Goal: Information Seeking & Learning: Learn about a topic

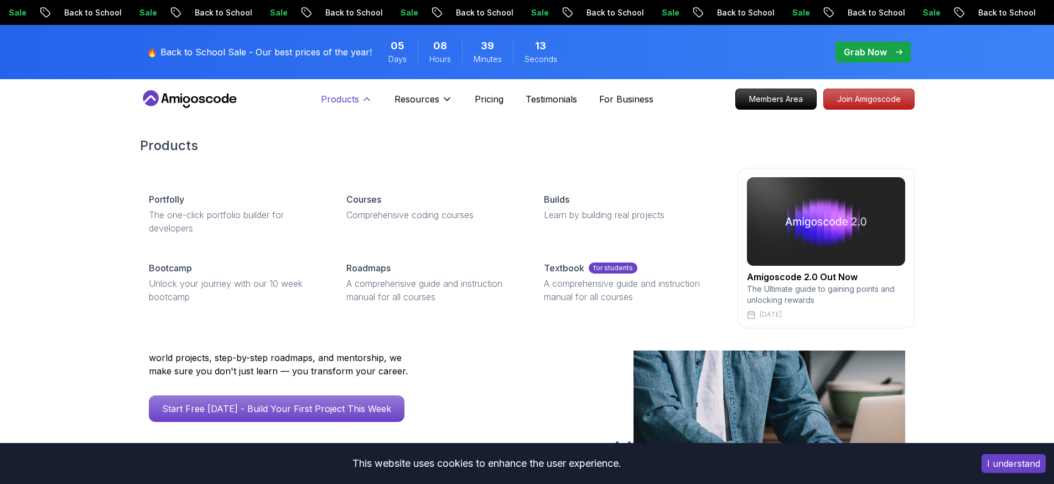
click at [362, 100] on icon at bounding box center [366, 99] width 11 height 11
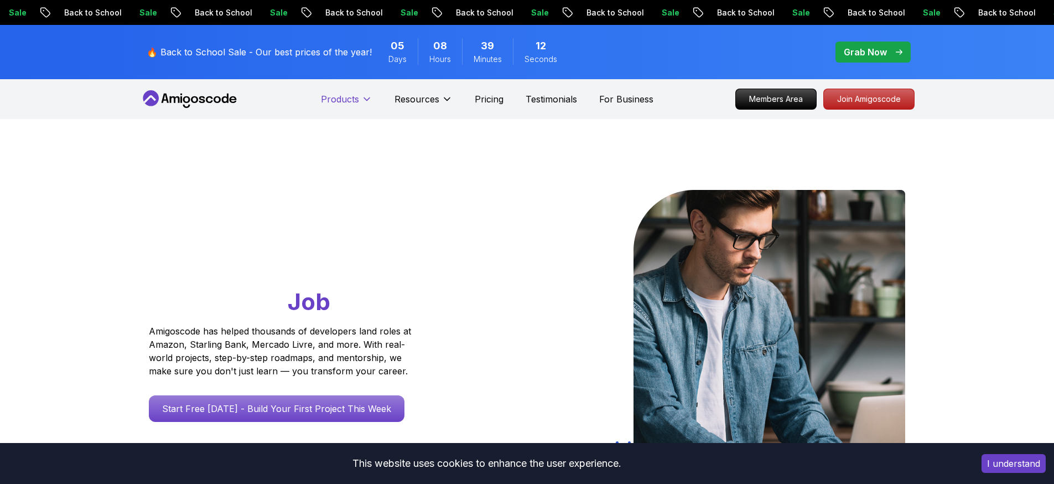
click at [362, 100] on icon at bounding box center [366, 99] width 11 height 11
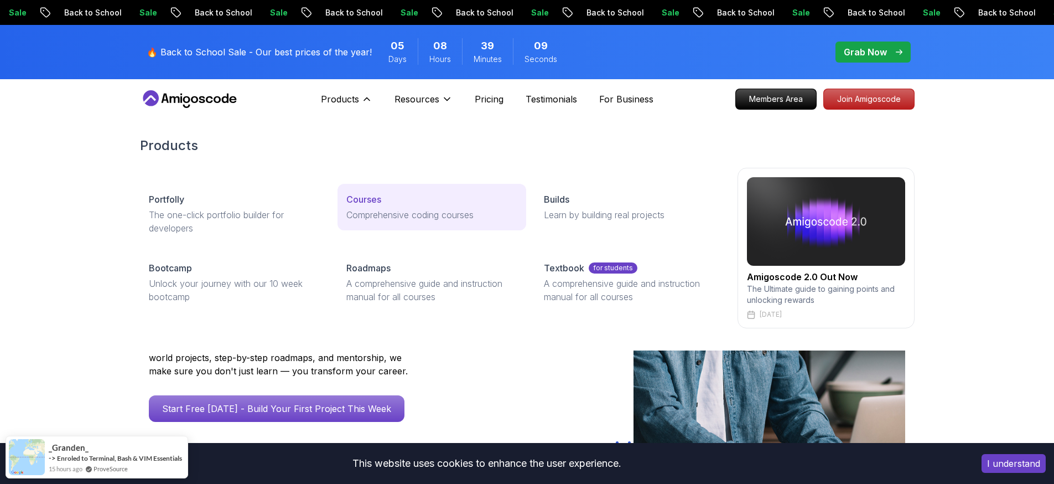
click at [403, 216] on p "Comprehensive coding courses" at bounding box center [431, 214] width 171 height 13
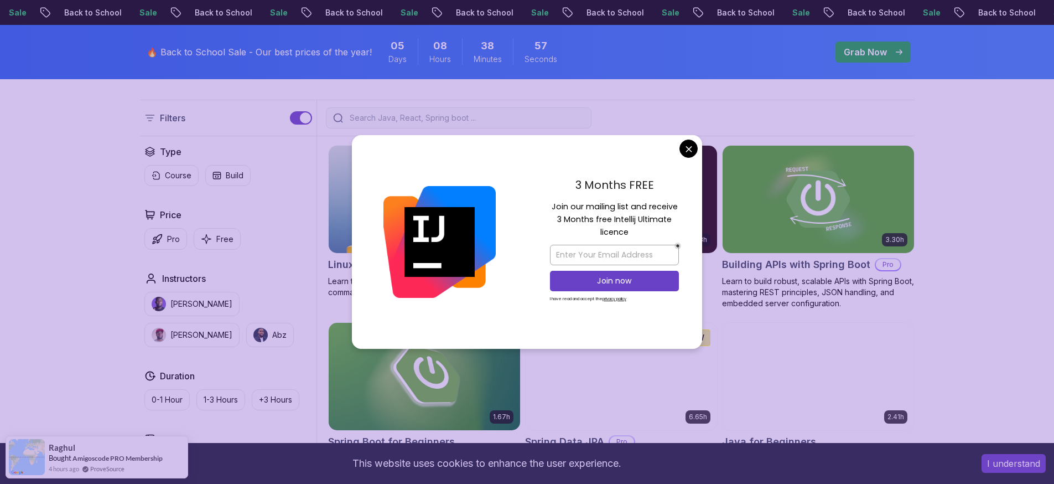
scroll to position [100, 0]
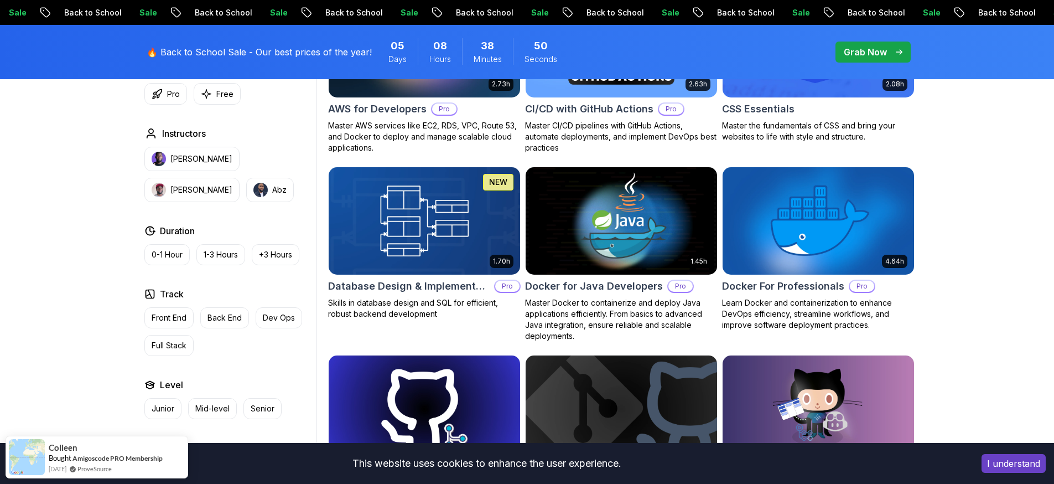
scroll to position [896, 0]
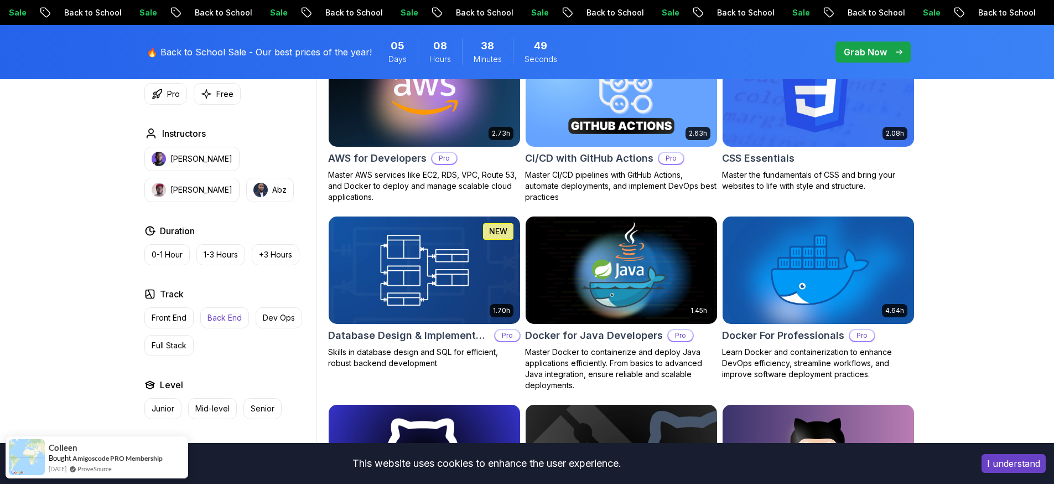
click at [216, 310] on button "Back End" at bounding box center [224, 317] width 49 height 21
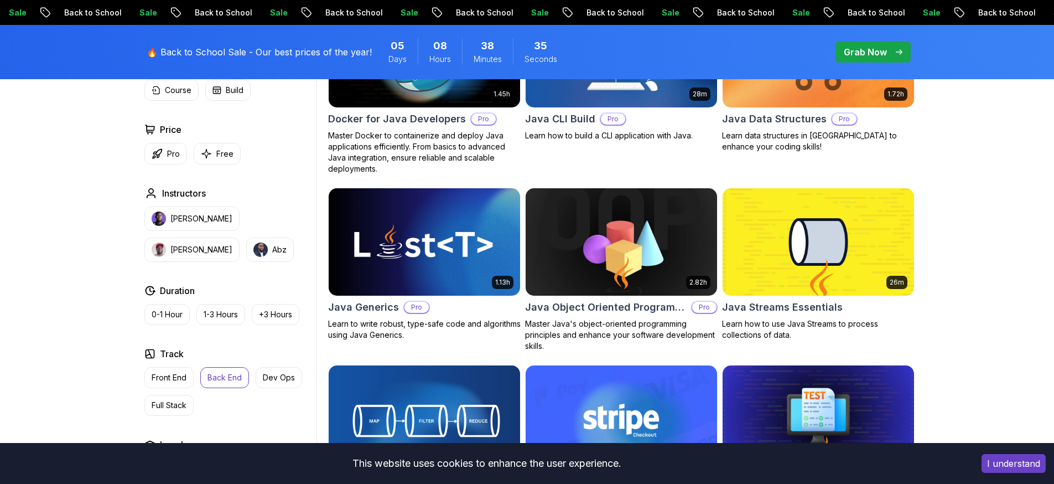
scroll to position [797, 0]
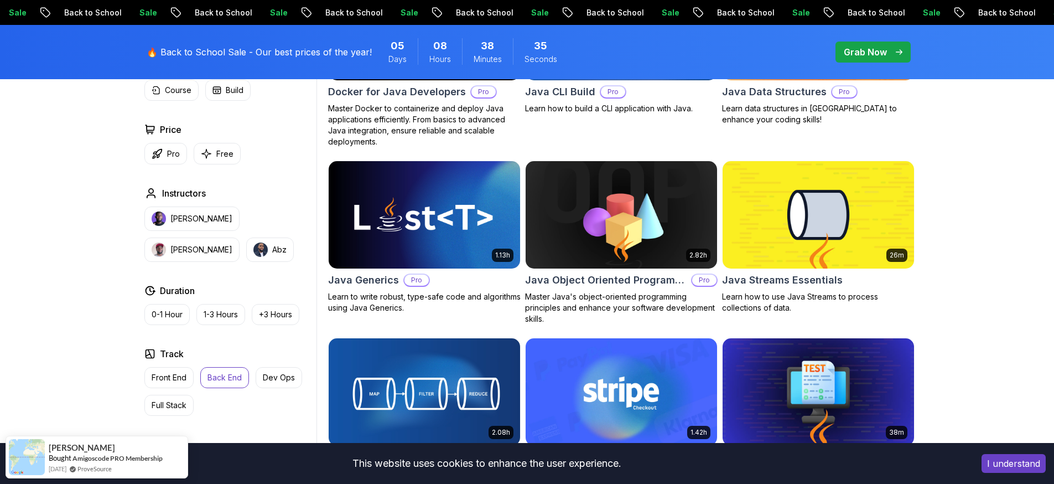
click at [749, 225] on img at bounding box center [818, 214] width 201 height 112
click at [414, 206] on img at bounding box center [424, 214] width 201 height 112
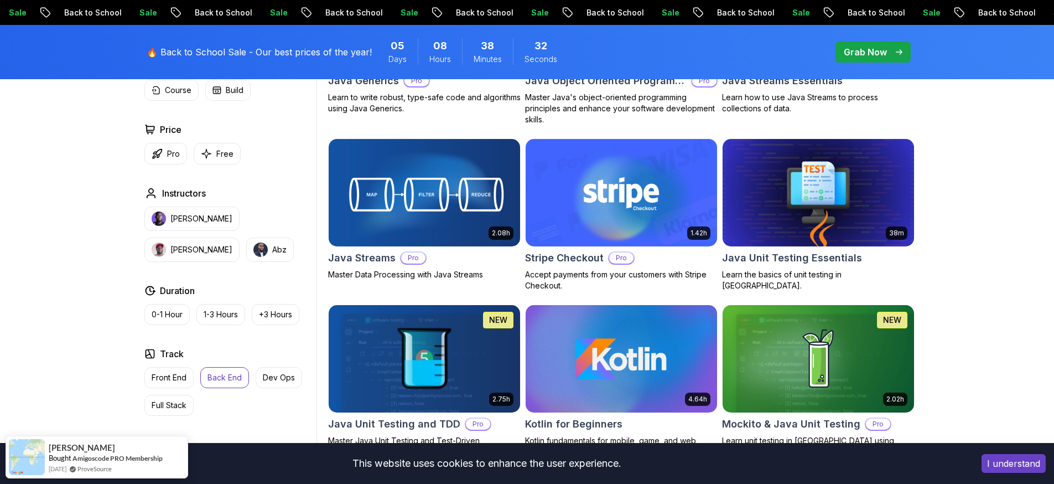
click at [434, 189] on img at bounding box center [424, 192] width 201 height 112
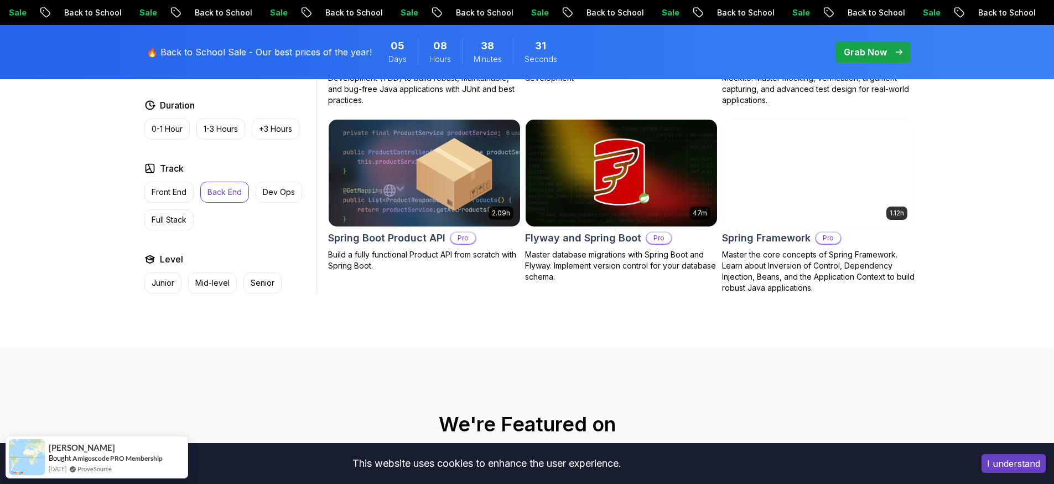
scroll to position [1395, 0]
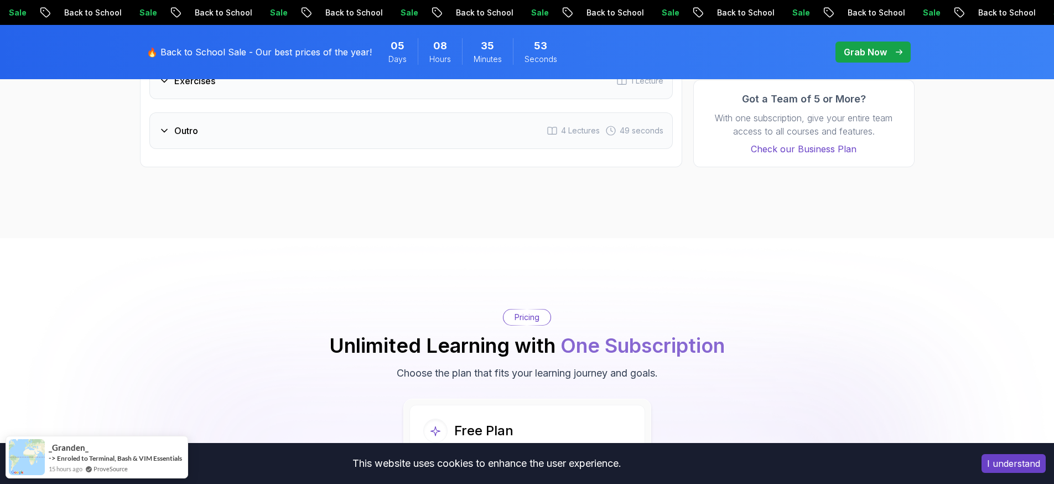
scroll to position [1494, 0]
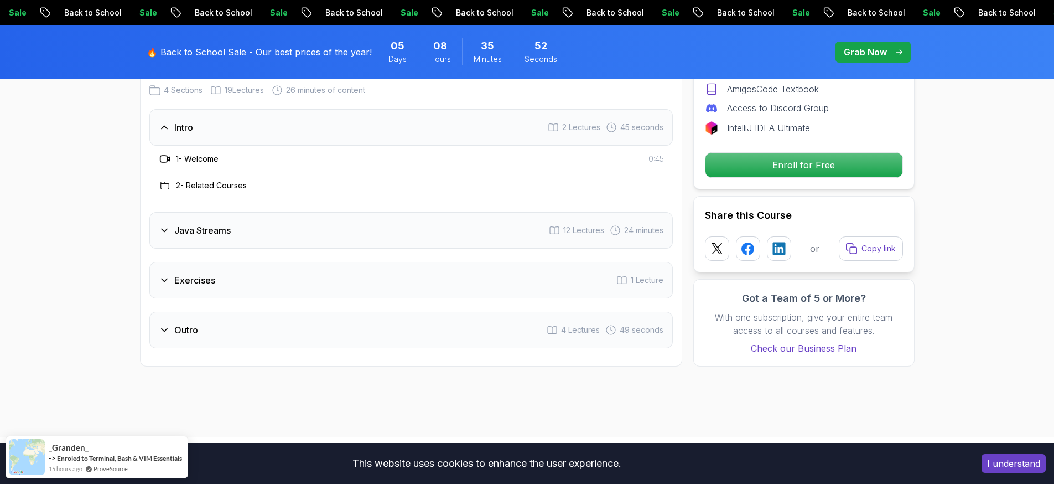
click at [266, 212] on div "Java Streams 12 Lectures 24 minutes" at bounding box center [410, 230] width 523 height 37
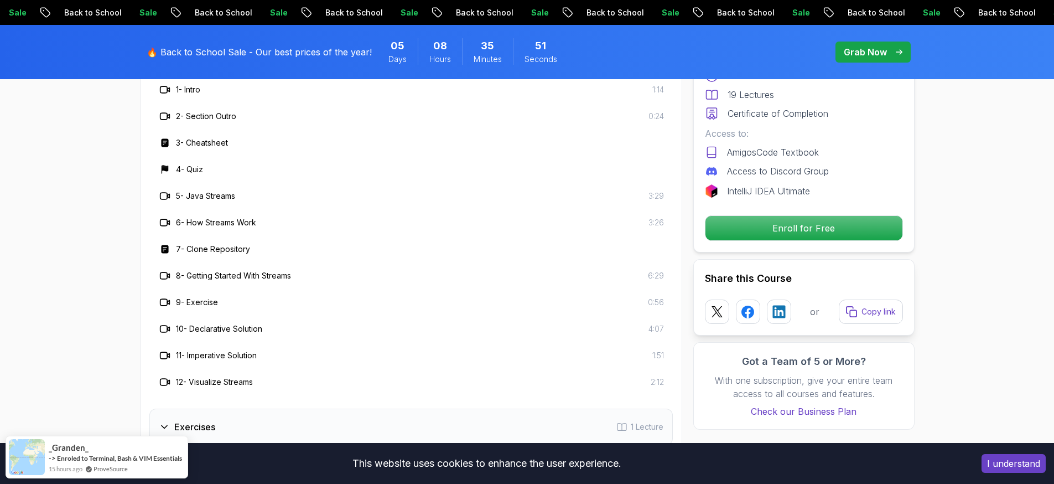
scroll to position [1693, 0]
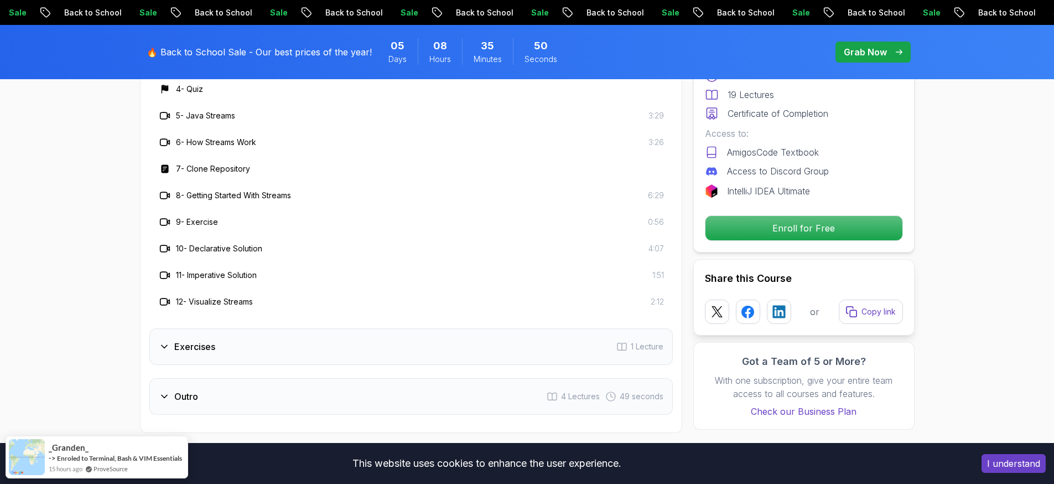
click at [193, 340] on h3 "Exercises" at bounding box center [194, 346] width 41 height 13
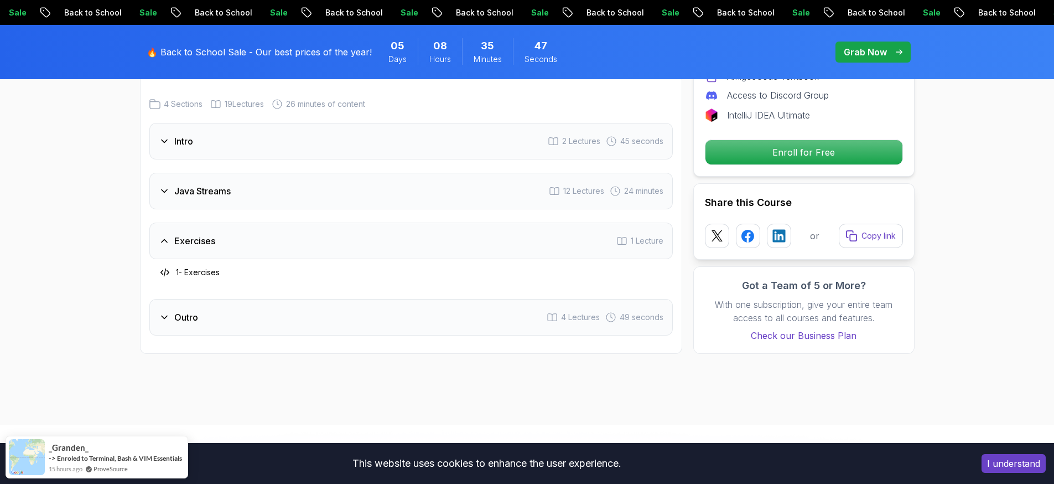
scroll to position [1395, 0]
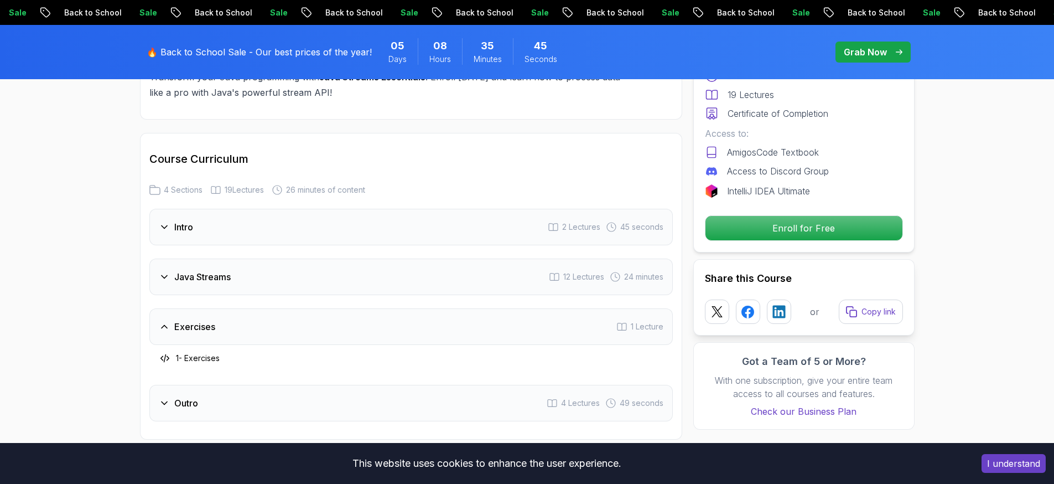
click at [185, 270] on h3 "Java Streams" at bounding box center [202, 276] width 56 height 13
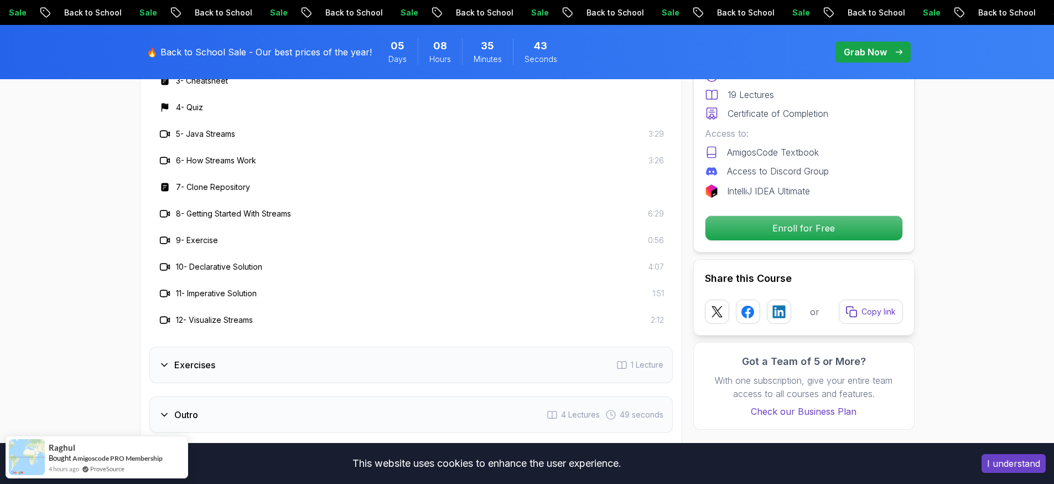
scroll to position [1793, 0]
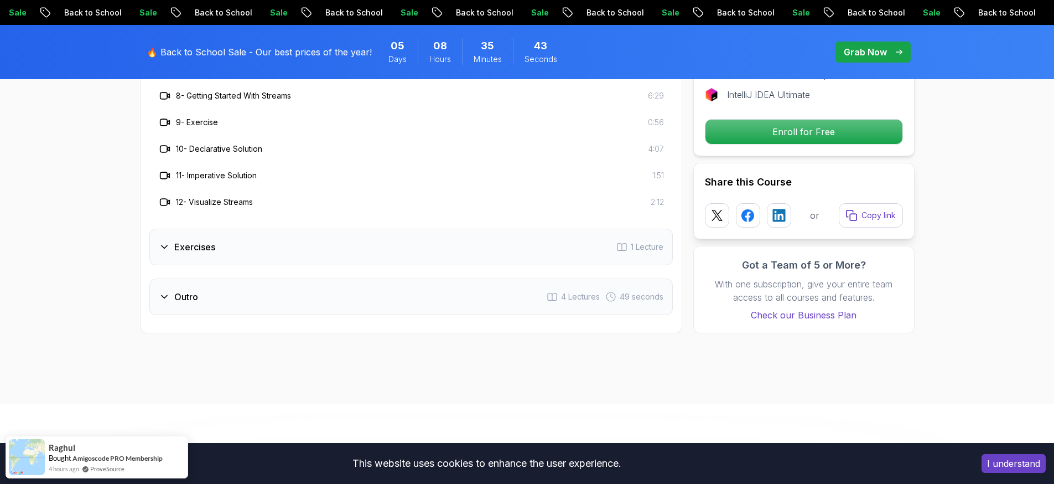
click at [180, 290] on h3 "Outro" at bounding box center [186, 296] width 24 height 13
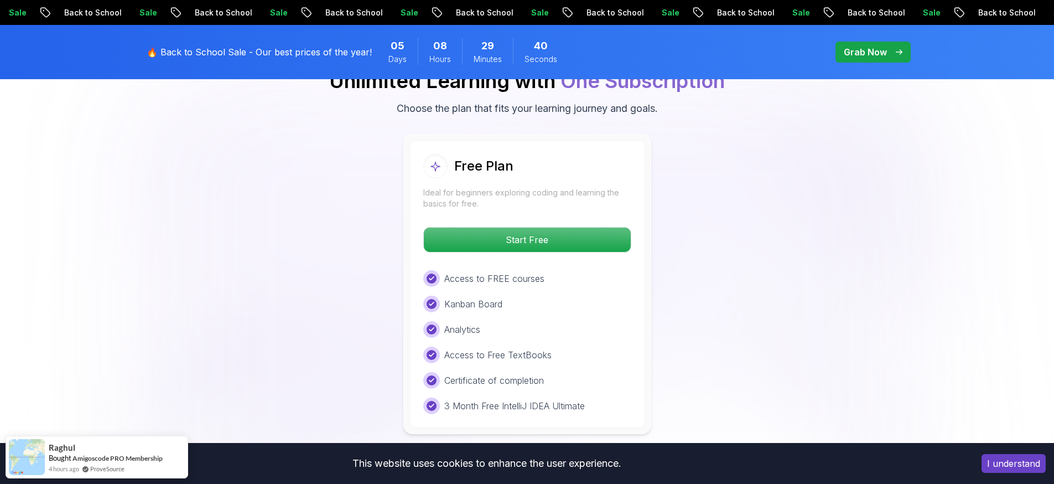
scroll to position [2092, 0]
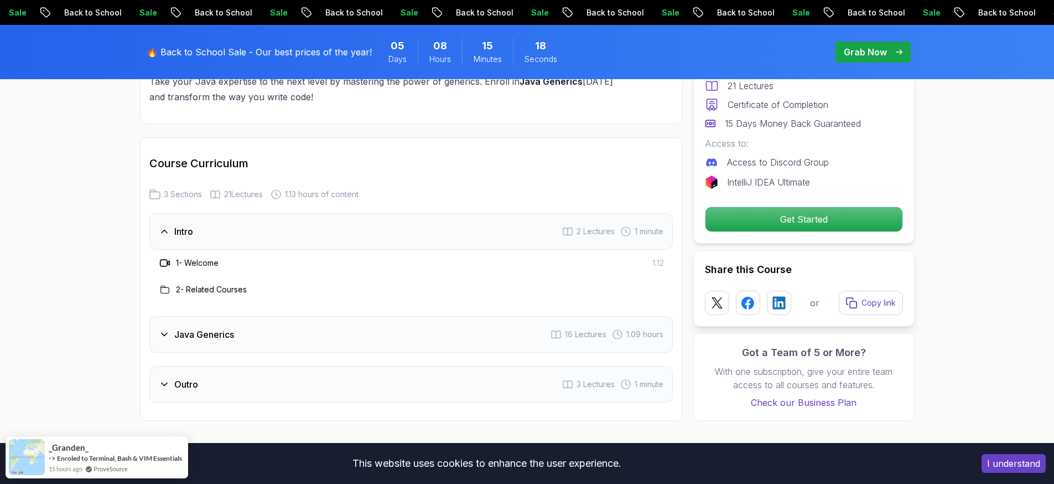
scroll to position [1594, 0]
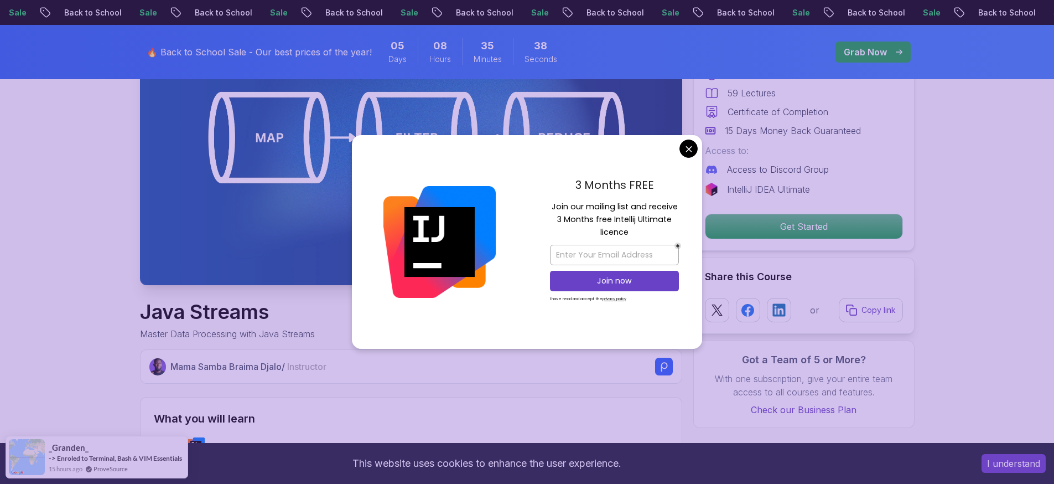
scroll to position [398, 0]
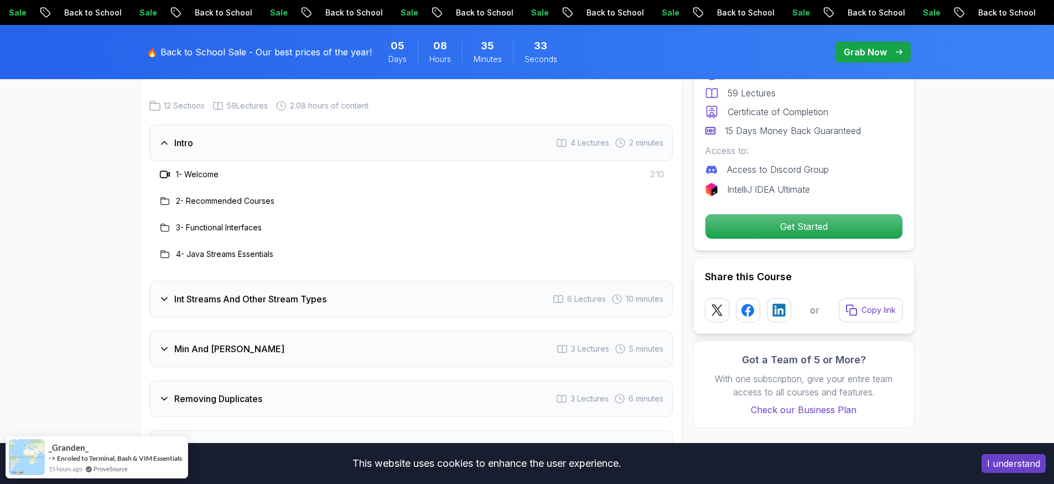
scroll to position [1594, 0]
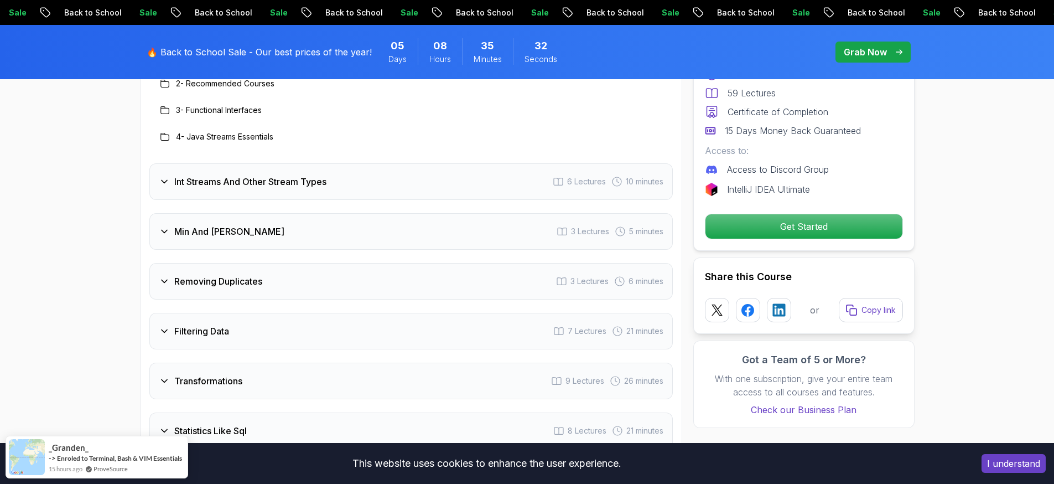
click at [329, 169] on div "Int Streams And Other Stream Types 6 Lectures 10 minutes" at bounding box center [410, 181] width 523 height 37
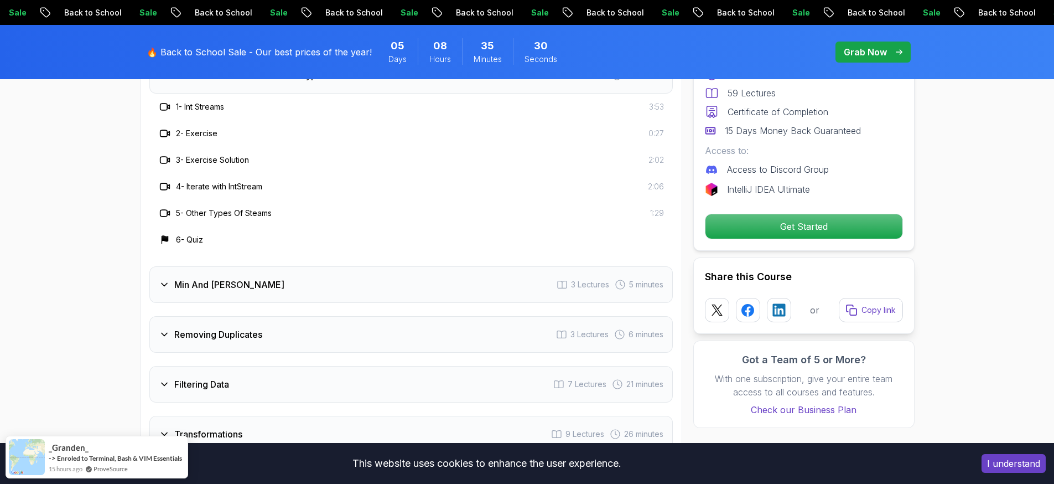
click at [266, 276] on div "Min And Max 3 Lectures 5 minutes" at bounding box center [410, 284] width 523 height 37
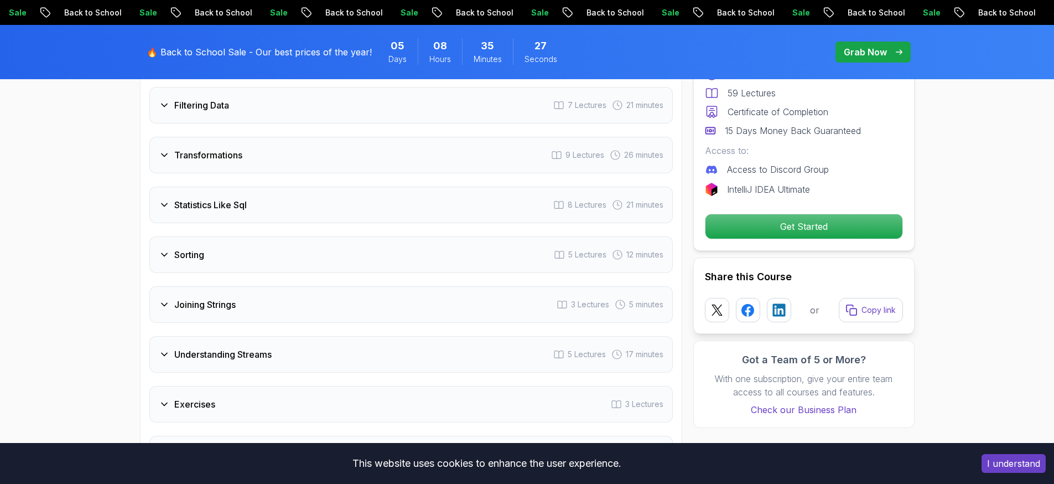
scroll to position [1893, 0]
